Goal: Navigation & Orientation: Find specific page/section

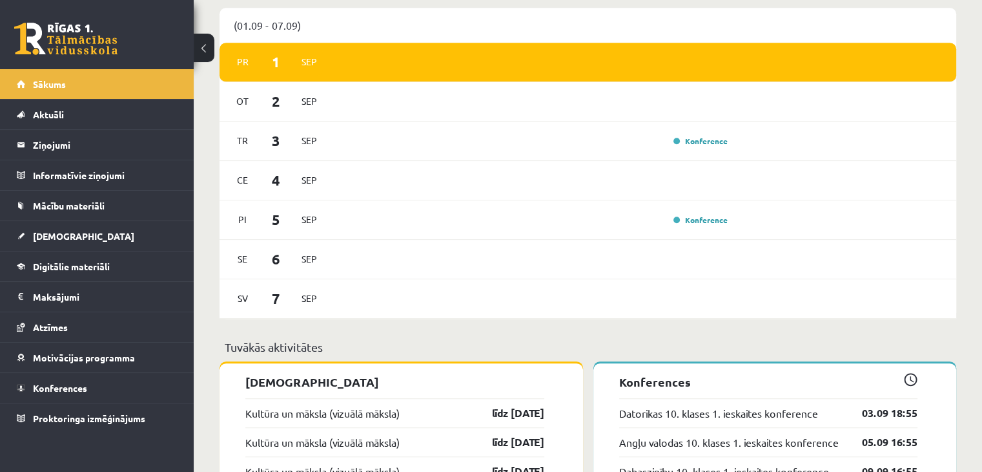
scroll to position [969, 0]
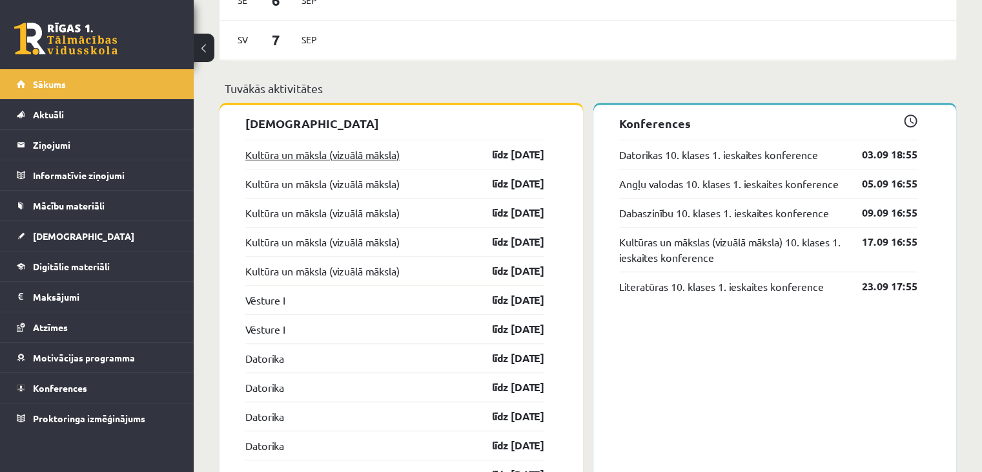
click at [369, 152] on link "Kultūra un māksla (vizuālā māksla)" at bounding box center [322, 155] width 154 height 16
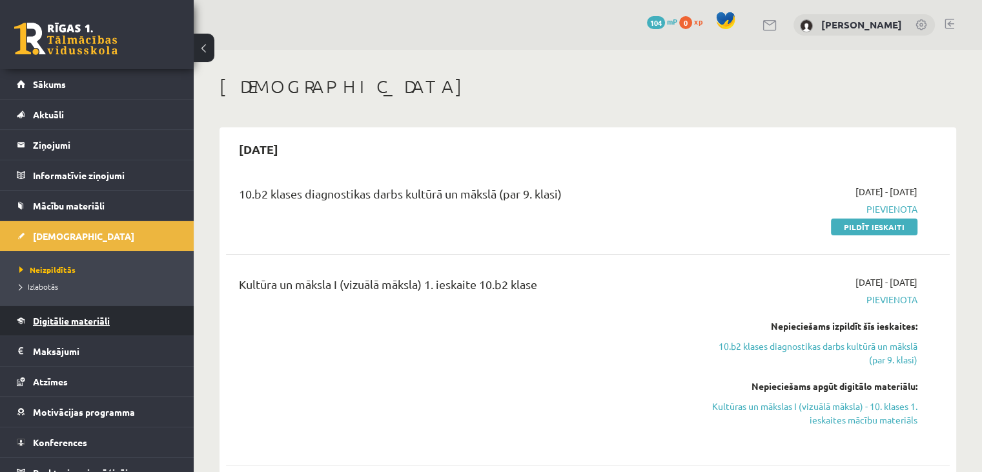
click at [132, 320] on link "Digitālie materiāli" at bounding box center [97, 321] width 161 height 30
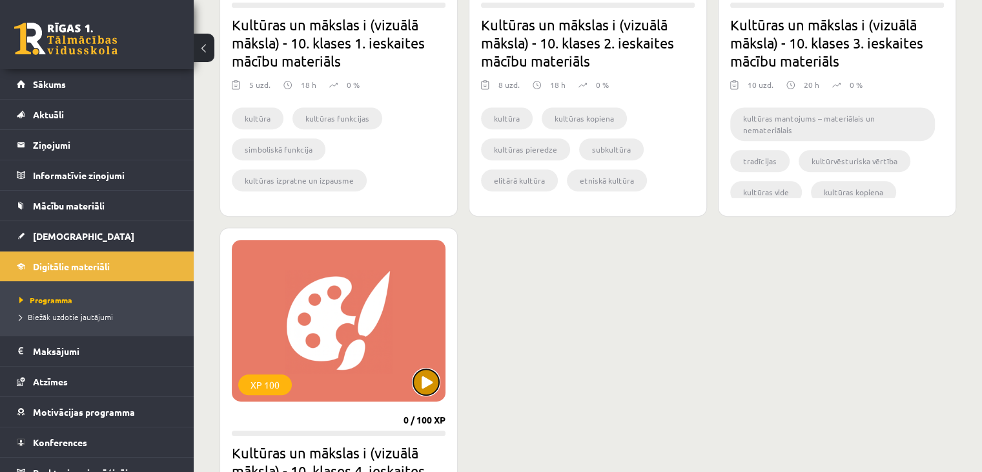
scroll to position [452, 0]
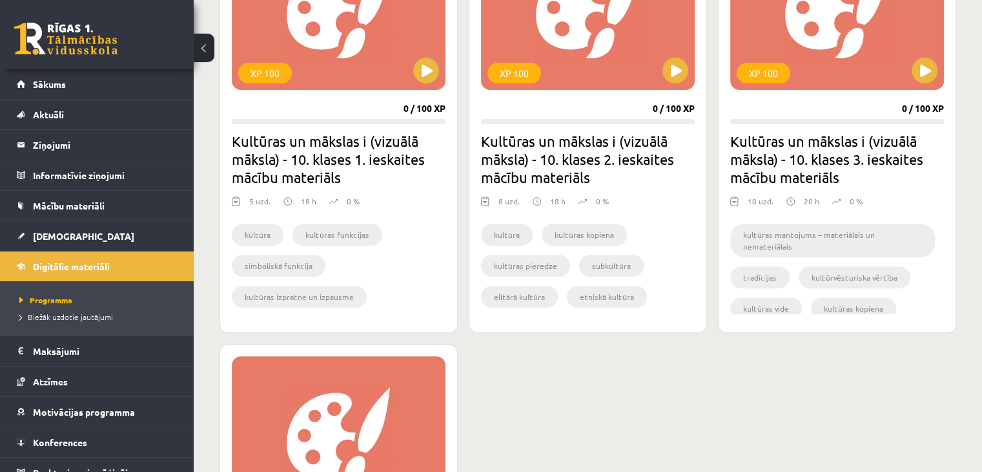
drag, startPoint x: 419, startPoint y: 318, endPoint x: 534, endPoint y: 386, distance: 134.0
click at [537, 393] on div "XP 100 0 / 100 XP Kultūras un mākslas i (vizuālā māksla) - 10. klases 1. ieskai…" at bounding box center [588, 338] width 737 height 844
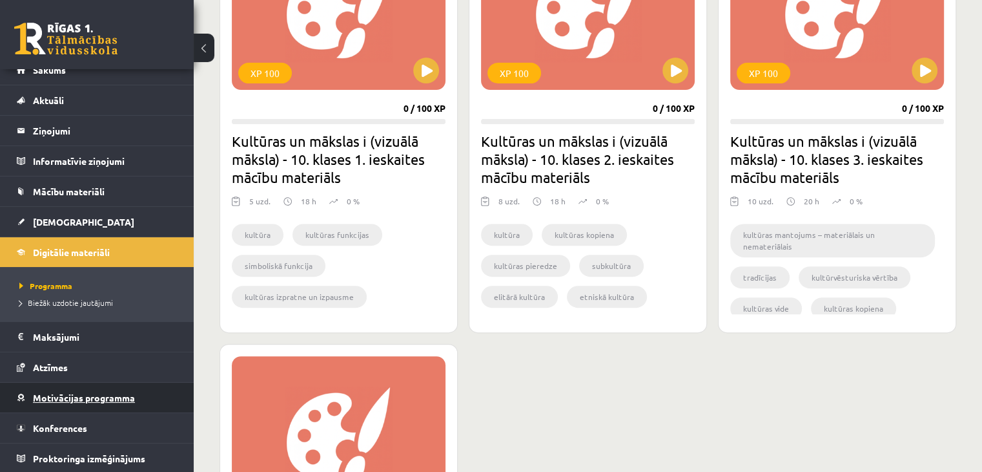
click at [144, 405] on link "Motivācijas programma" at bounding box center [97, 397] width 161 height 30
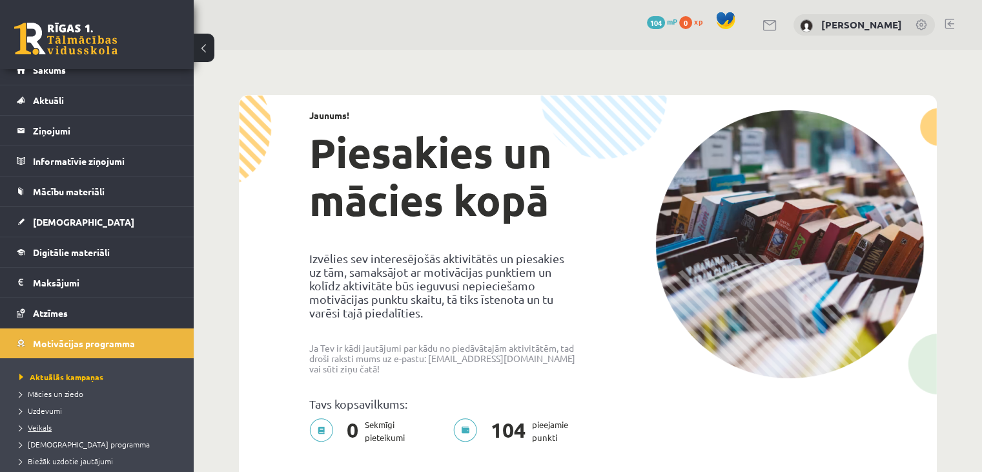
click at [48, 429] on span "Veikals" at bounding box center [35, 427] width 32 height 10
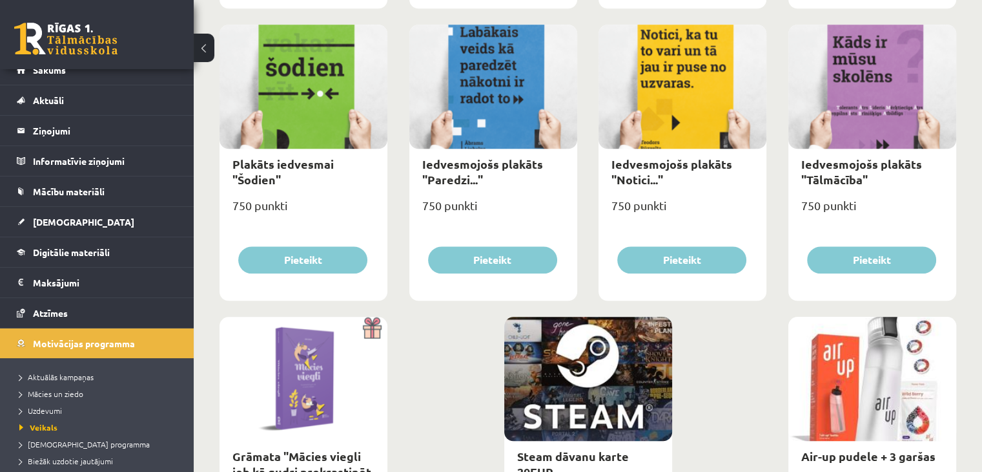
scroll to position [1513, 0]
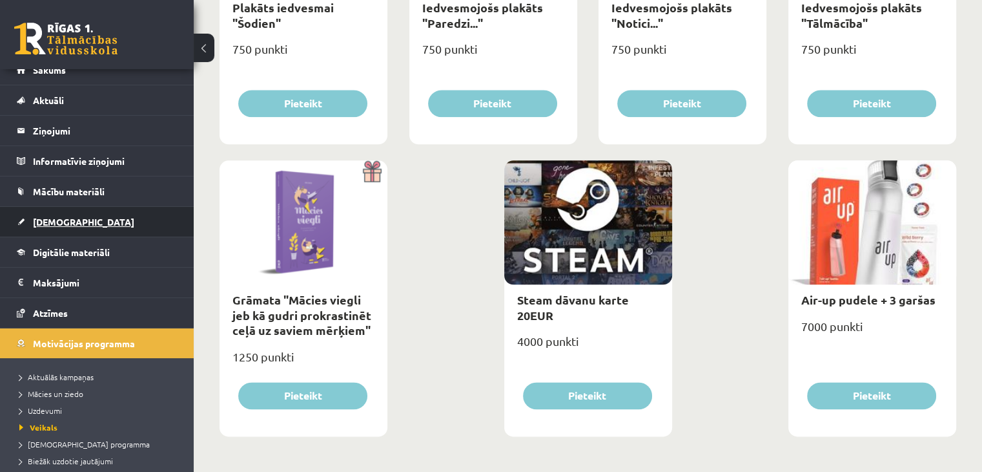
click at [96, 216] on link "[DEMOGRAPHIC_DATA]" at bounding box center [97, 222] width 161 height 30
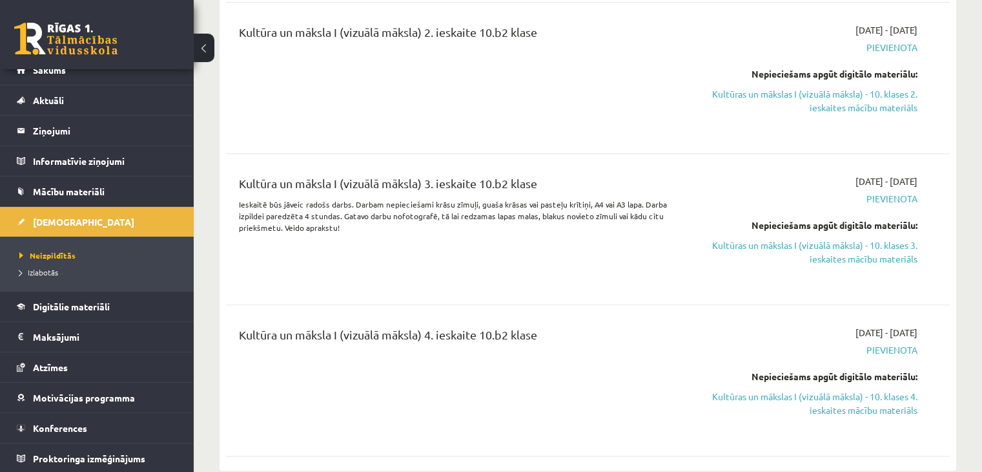
scroll to position [415, 0]
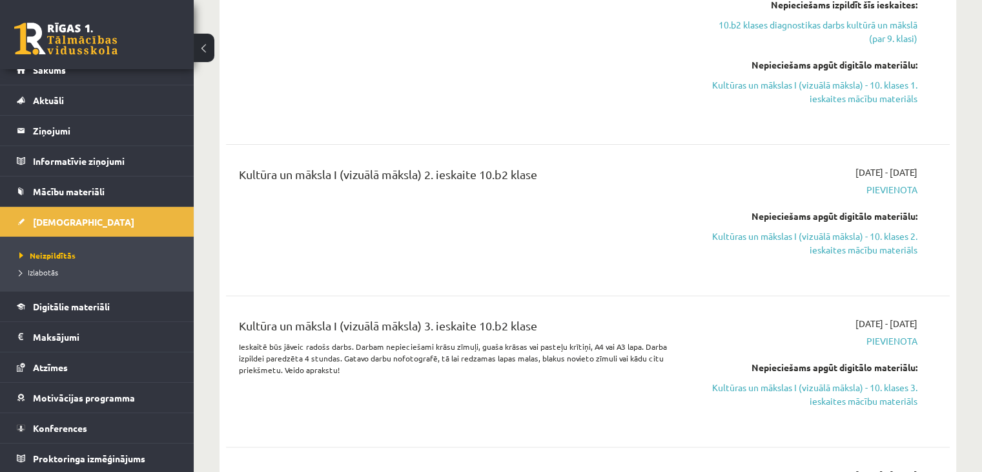
drag, startPoint x: 981, startPoint y: 41, endPoint x: 976, endPoint y: -10, distance: 51.3
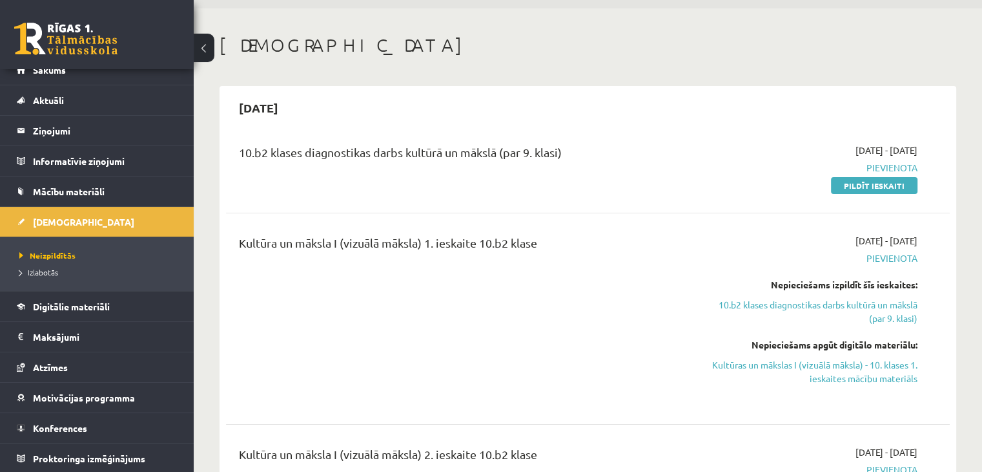
scroll to position [0, 0]
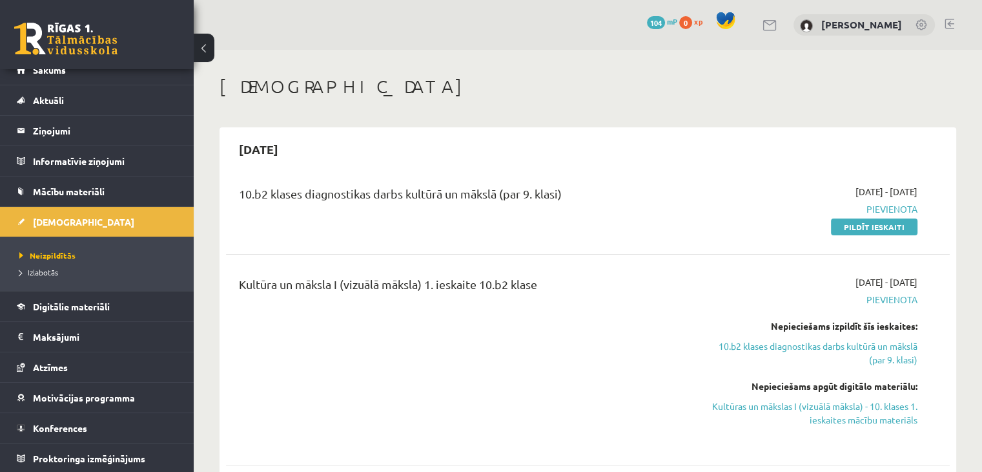
click at [661, 100] on div "[DEMOGRAPHIC_DATA]" at bounding box center [588, 89] width 737 height 26
